Goal: Task Accomplishment & Management: Complete application form

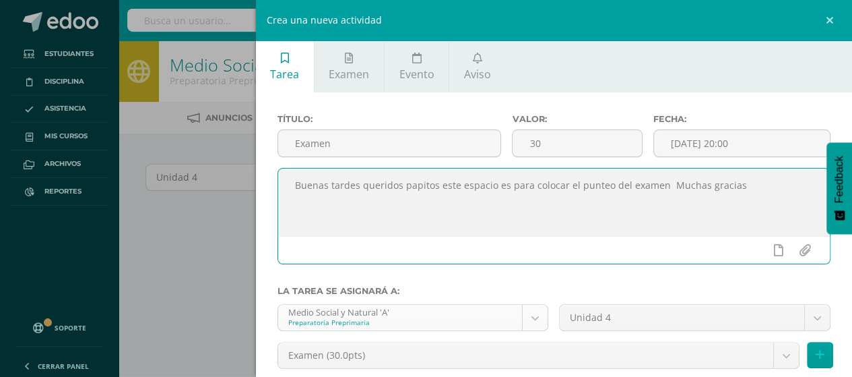
scroll to position [100, 0]
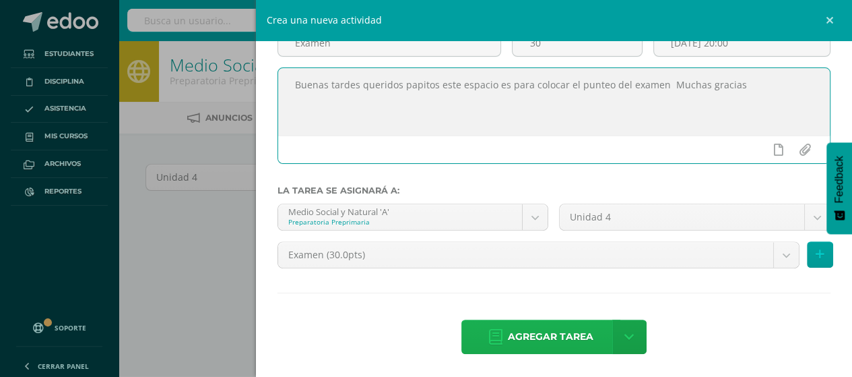
type textarea "Buenas tardes queridos papitos este espacio es para colocar el punteo del exame…"
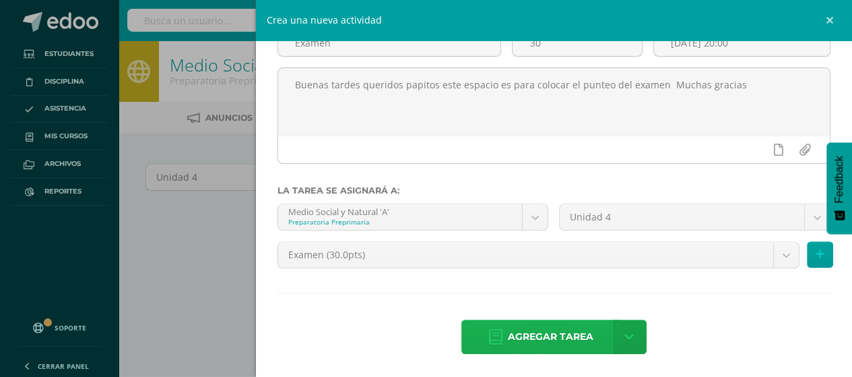
click at [522, 342] on span "Agregar tarea" at bounding box center [551, 336] width 86 height 33
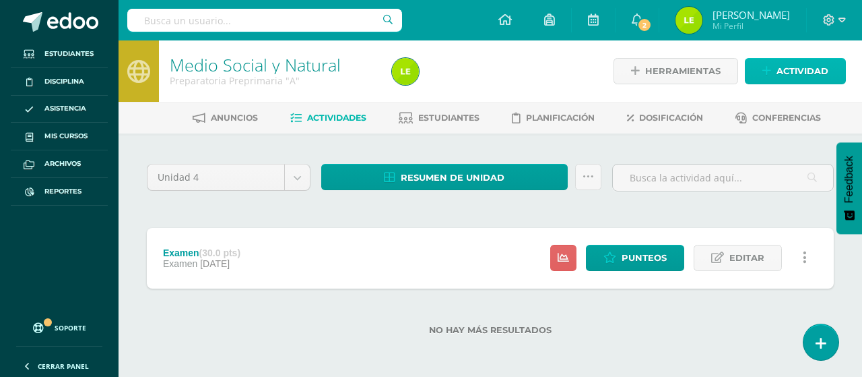
click at [828, 65] on span "Actividad" at bounding box center [803, 71] width 52 height 25
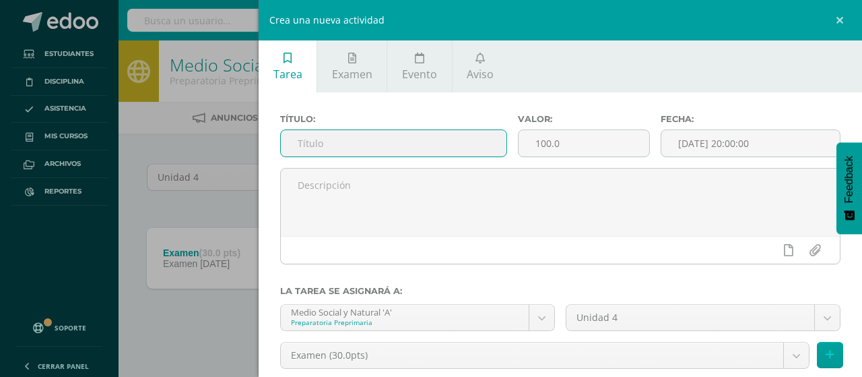
click at [345, 138] on input "text" at bounding box center [394, 143] width 226 height 26
type input "Parcial"
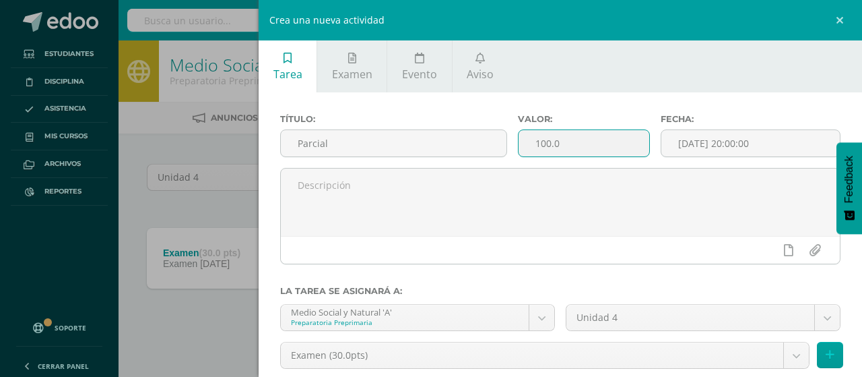
drag, startPoint x: 553, startPoint y: 142, endPoint x: 539, endPoint y: 149, distance: 15.7
click at [539, 149] on input "100.0" at bounding box center [584, 143] width 131 height 26
type input "10"
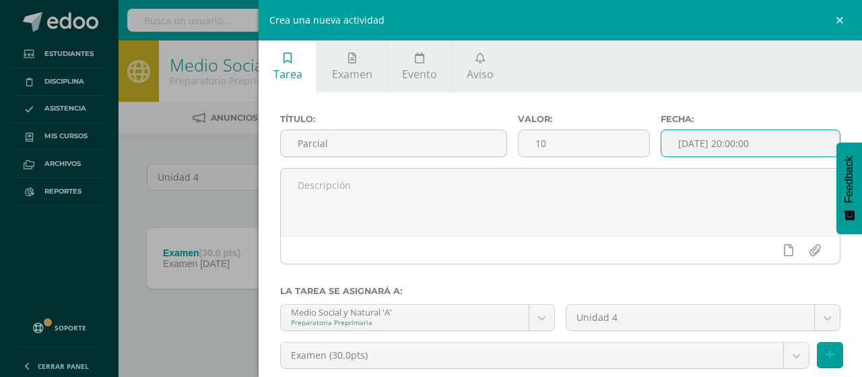
click at [748, 136] on input "[DATE] 20:00:00" at bounding box center [751, 143] width 179 height 26
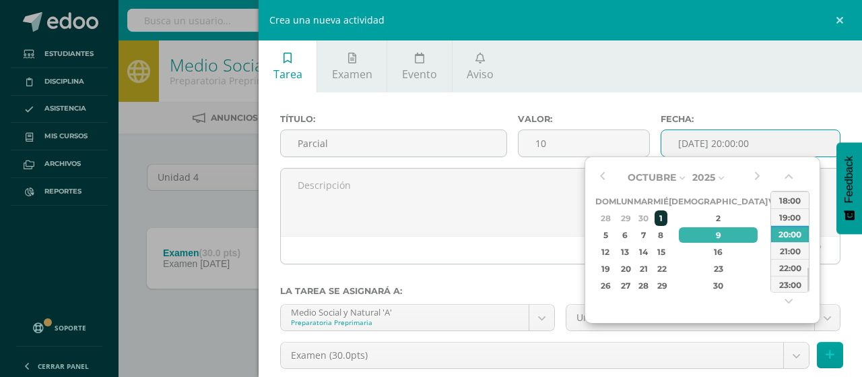
click at [667, 216] on div "1" at bounding box center [661, 217] width 12 height 15
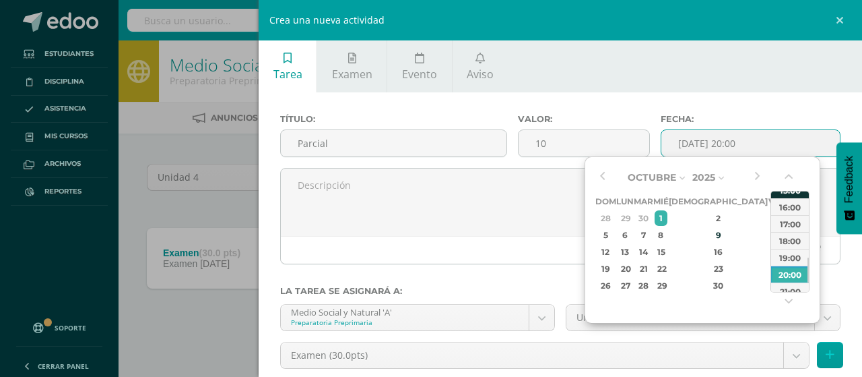
click at [787, 192] on div "15:00" at bounding box center [791, 189] width 38 height 17
type input "2025-10-01 15:00"
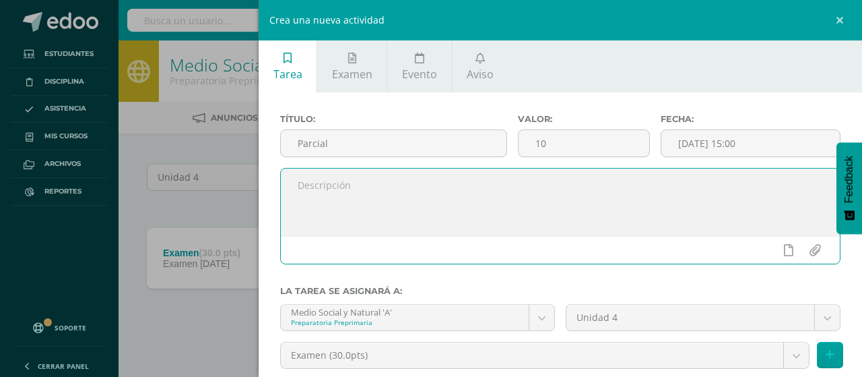
click at [441, 214] on textarea at bounding box center [560, 201] width 559 height 67
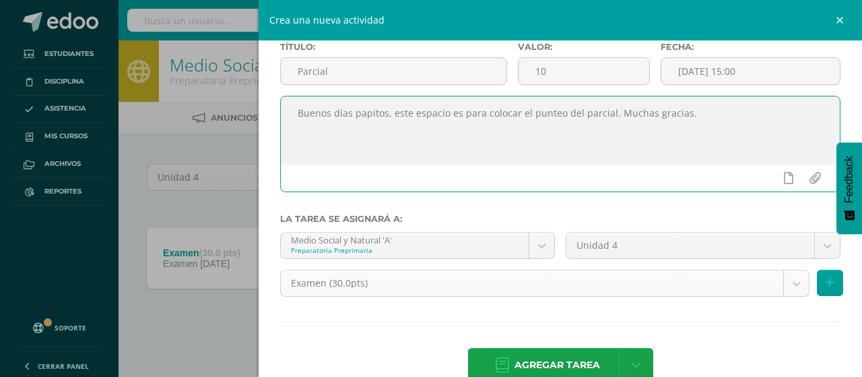
scroll to position [100, 0]
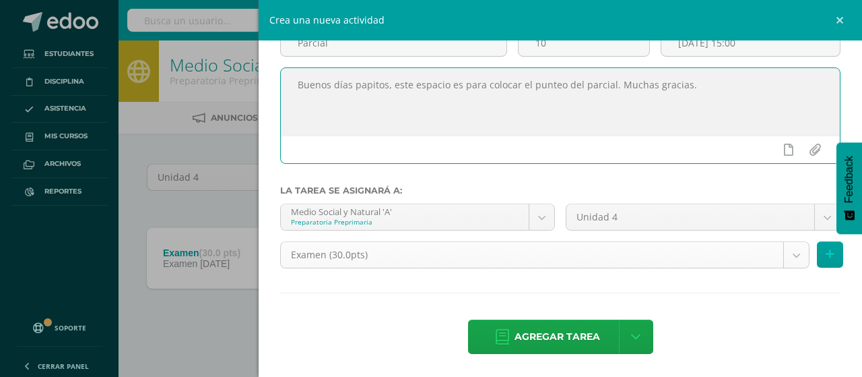
type textarea "Buenos días papitos, este espacio es para colocar el punteo del parcial. Muchas…"
click at [391, 254] on body "Tarea asignada exitosamente Estudiantes Disciplina Asistencia Mis cursos Archiv…" at bounding box center [431, 189] width 862 height 378
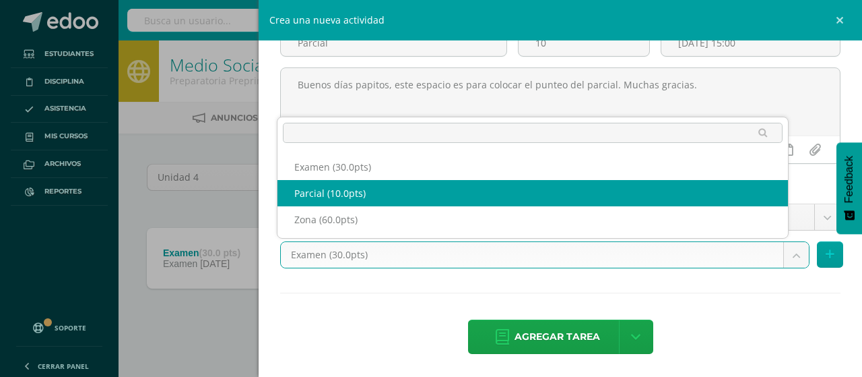
select select "124991"
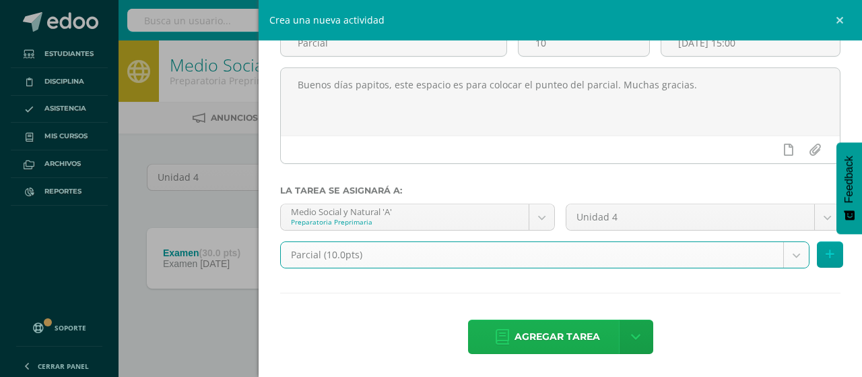
click at [540, 327] on span "Agregar tarea" at bounding box center [558, 336] width 86 height 33
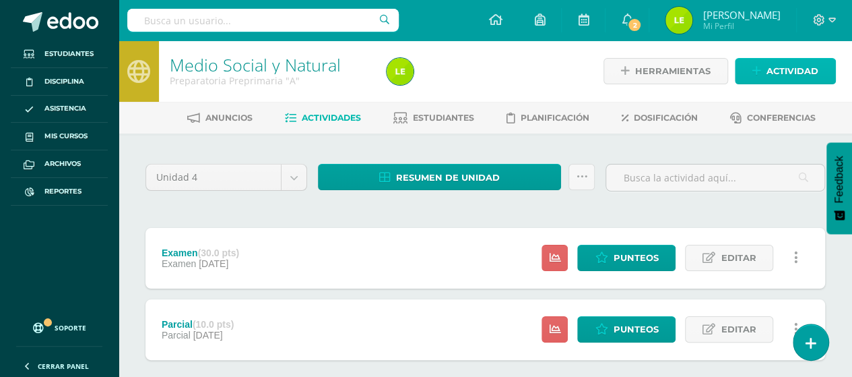
click at [761, 72] on icon at bounding box center [757, 70] width 9 height 11
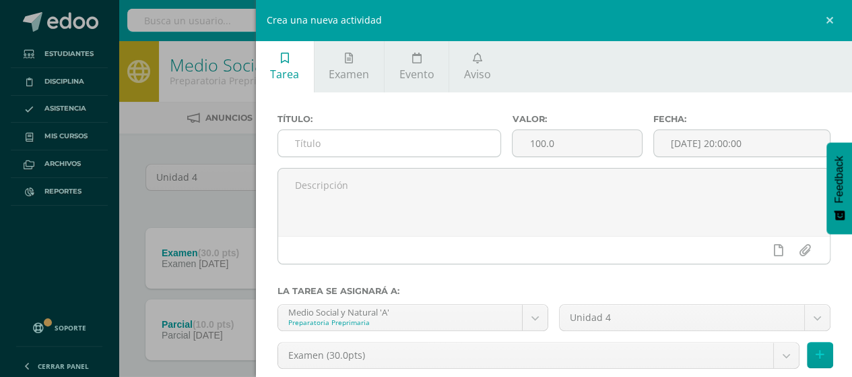
click at [408, 146] on input "text" at bounding box center [389, 143] width 223 height 26
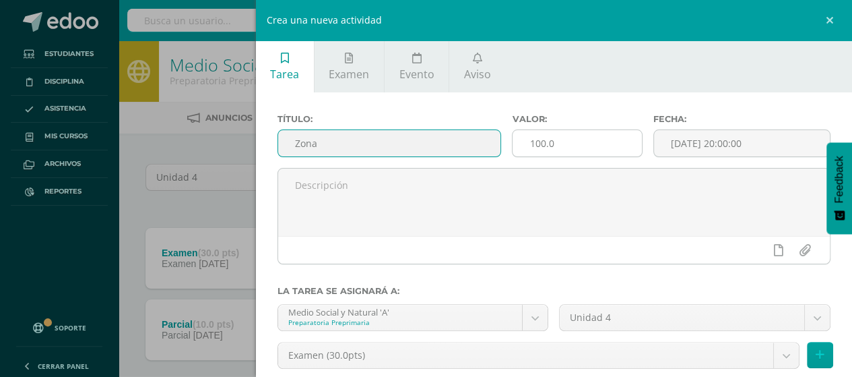
type input "Zona"
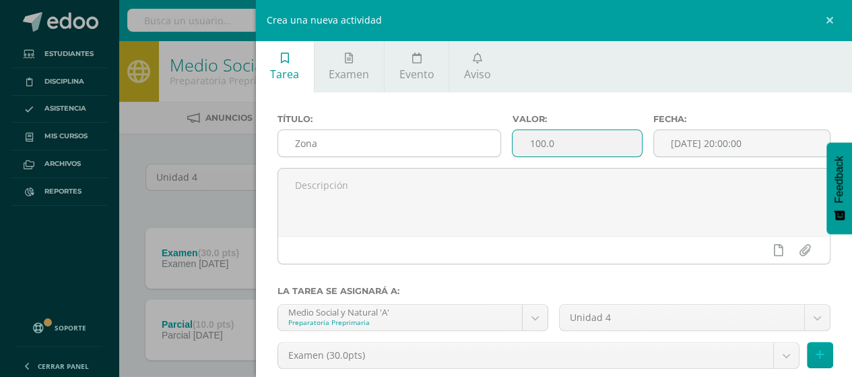
drag, startPoint x: 563, startPoint y: 142, endPoint x: 462, endPoint y: 144, distance: 101.1
click at [462, 144] on div "Título: Zona Valor: 100.0 Fecha: 2025-10-09 20:00:00" at bounding box center [554, 141] width 565 height 54
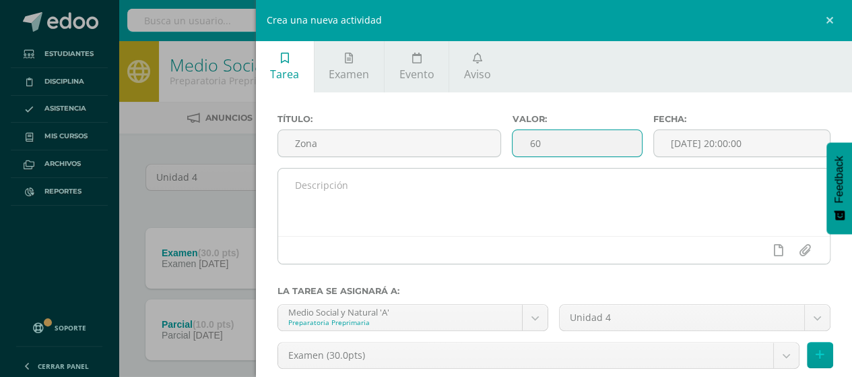
type input "60"
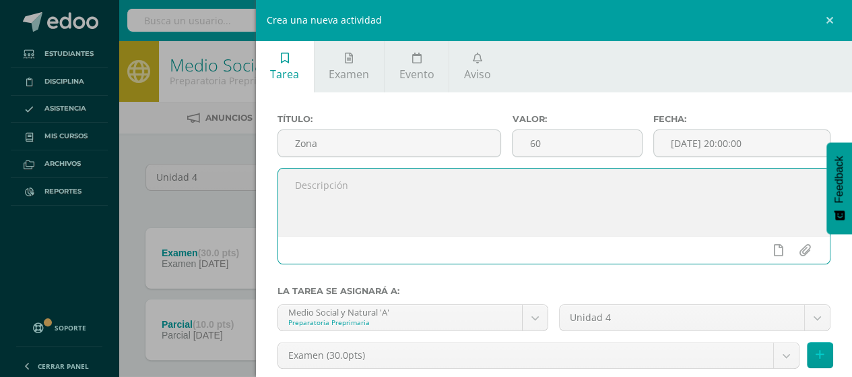
click at [540, 199] on textarea at bounding box center [554, 201] width 553 height 67
type textarea "E"
type textarea "N"
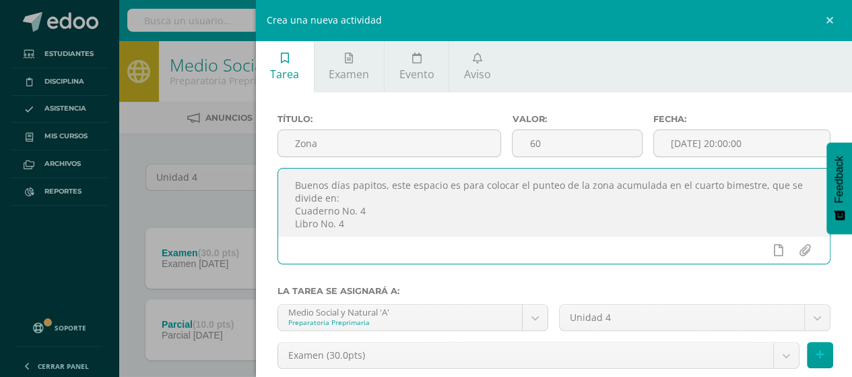
type textarea "Buenos días papitos, este espacio es para colocar el punteo de la zona acumulad…"
